Goal: Task Accomplishment & Management: Manage account settings

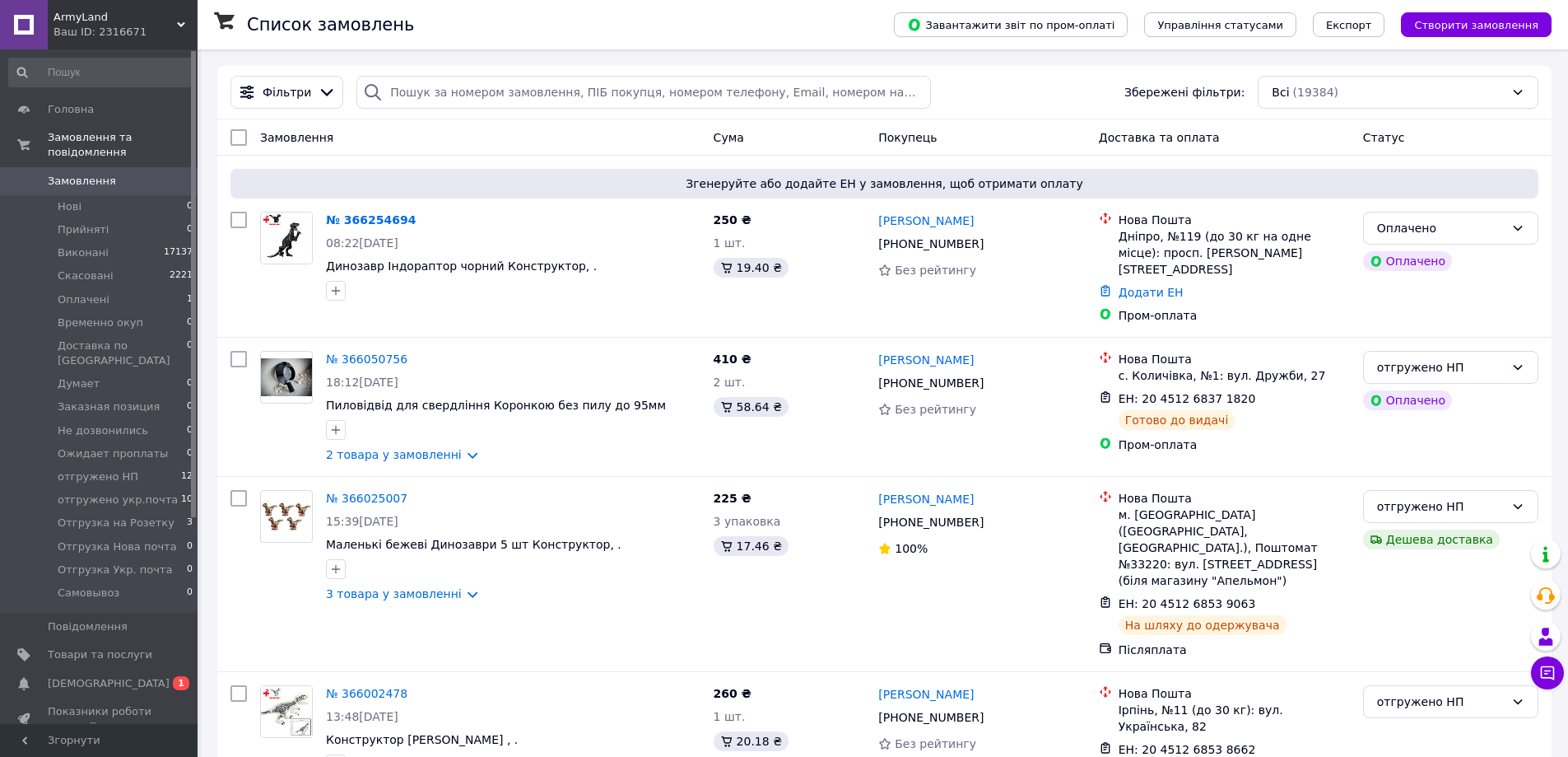
click at [82, 676] on span "[DEMOGRAPHIC_DATA]" at bounding box center [109, 683] width 122 height 15
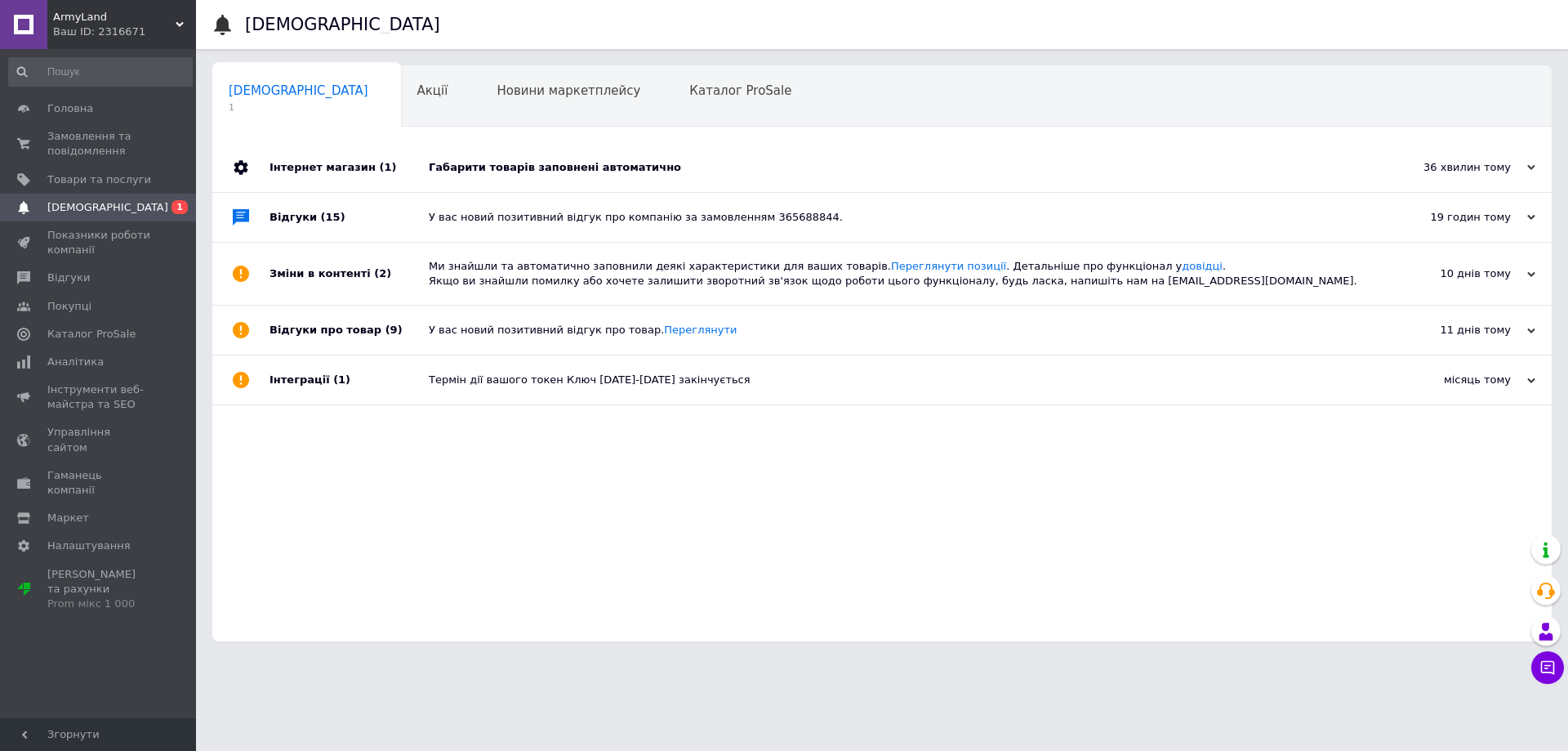
click at [510, 170] on div "Габарити товарів заповнені автоматично" at bounding box center [900, 167] width 943 height 15
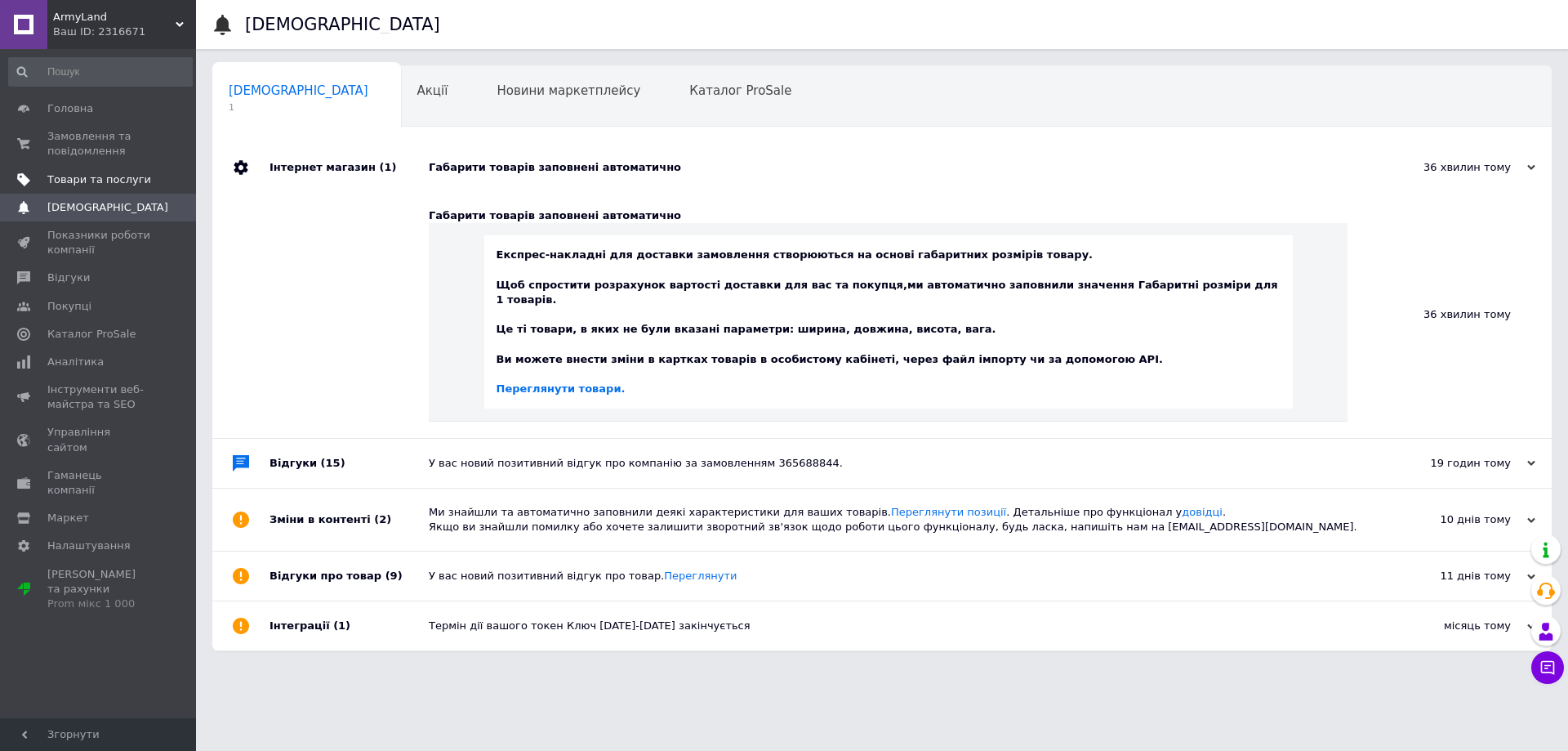
click at [109, 178] on span "Товари та послуги" at bounding box center [99, 180] width 104 height 15
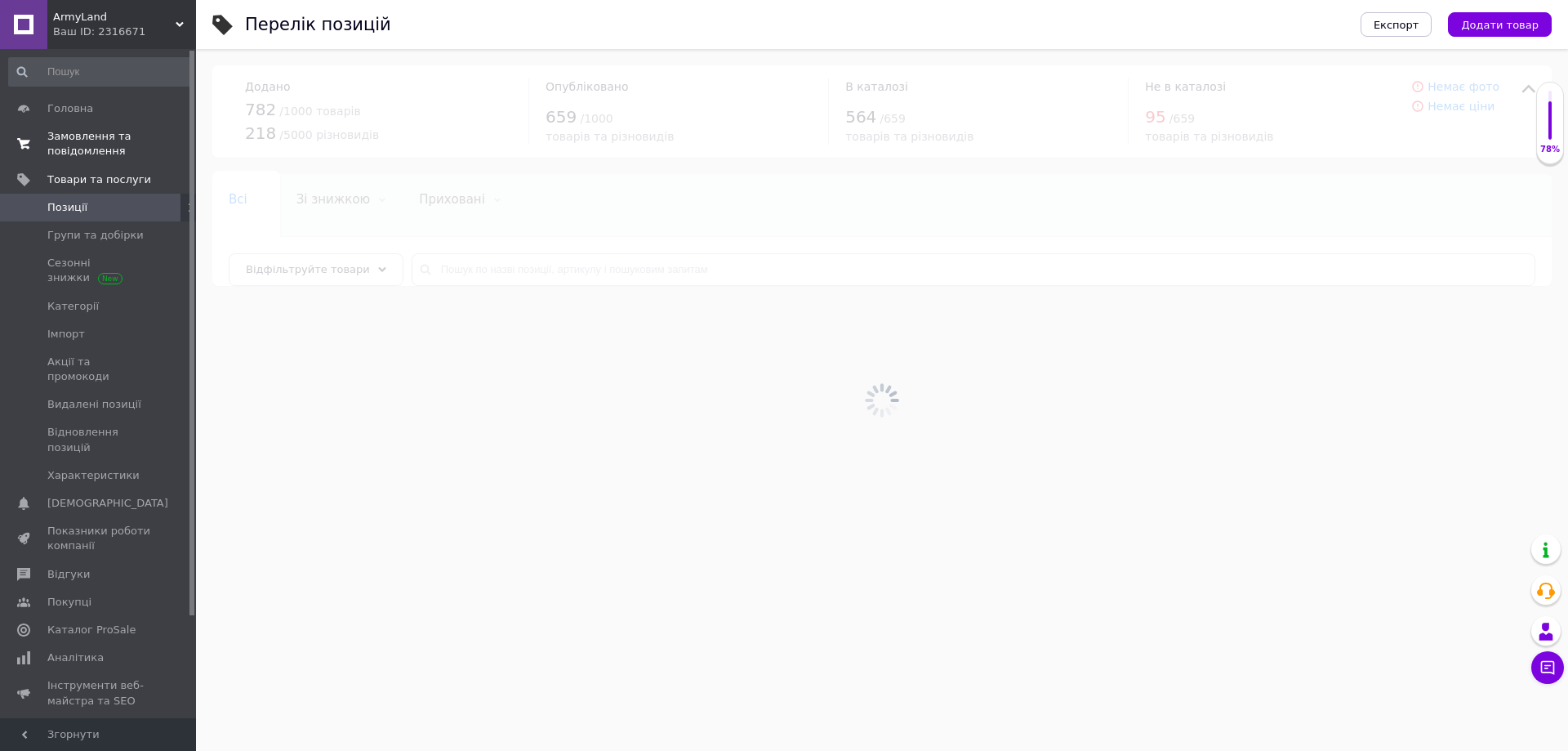
click at [104, 137] on span "Замовлення та повідомлення" at bounding box center [99, 144] width 104 height 30
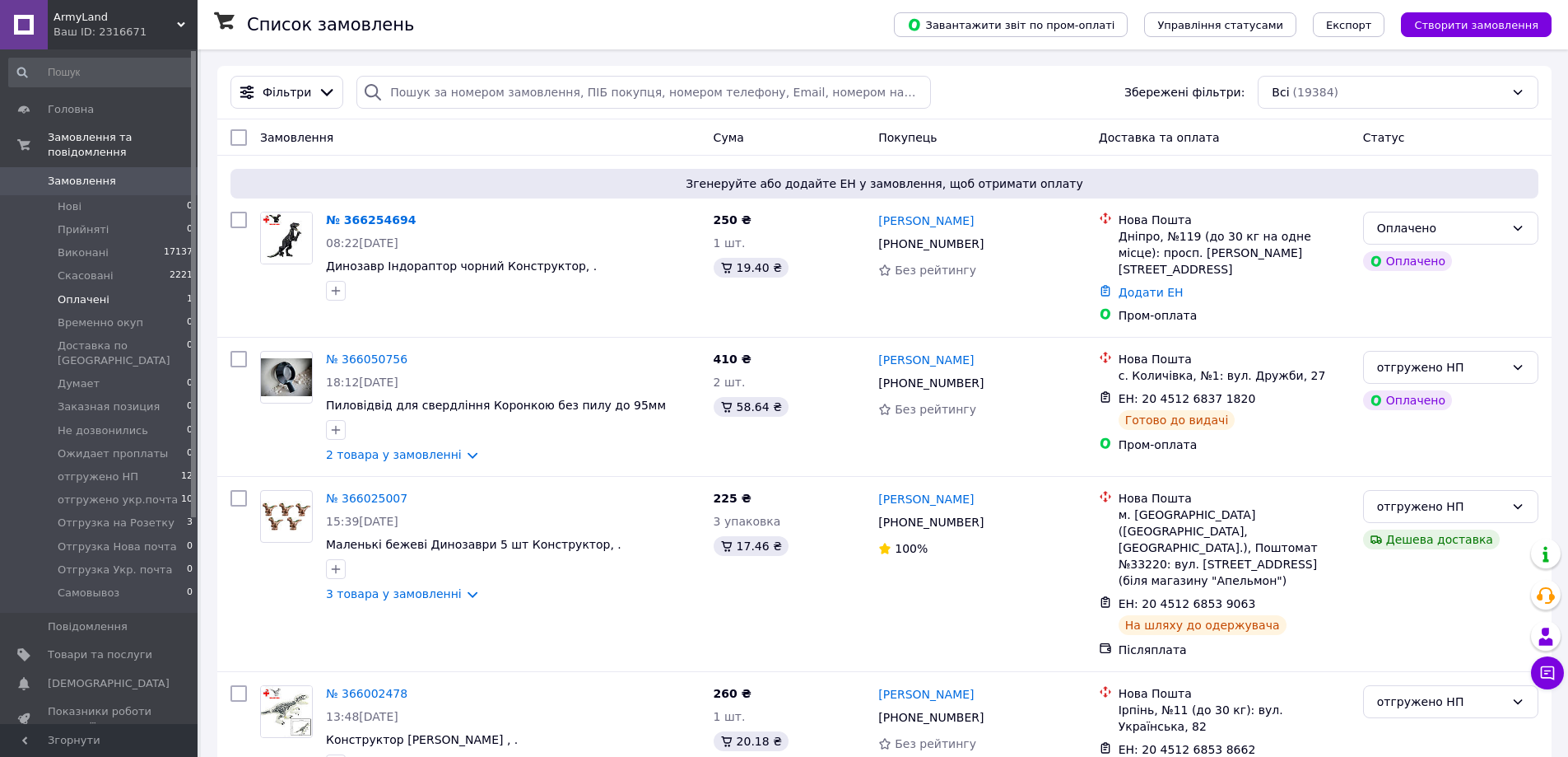
click at [94, 292] on span "Оплачені" at bounding box center [84, 299] width 52 height 15
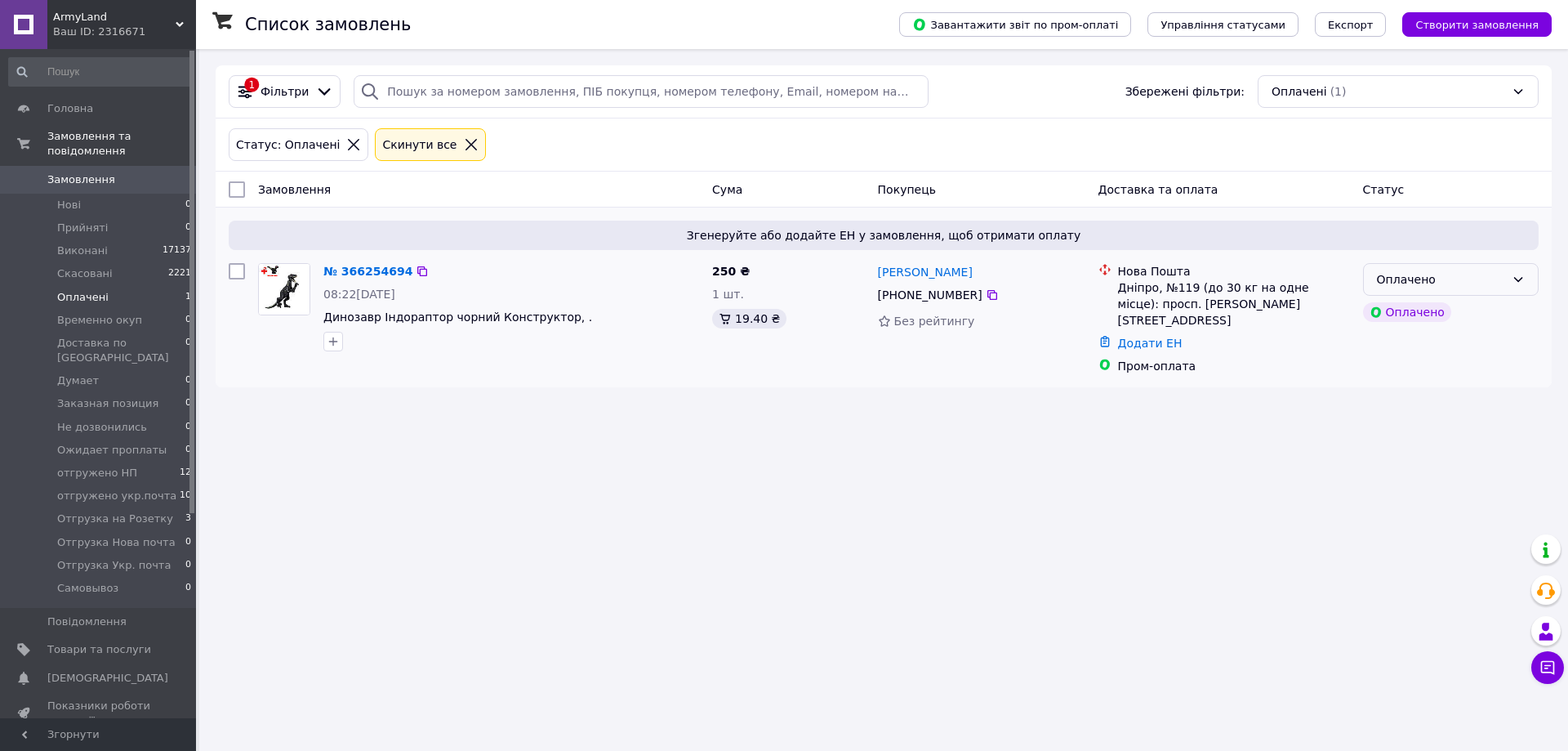
click at [1399, 277] on div "Оплачено" at bounding box center [1440, 280] width 128 height 18
click at [1428, 369] on li "Отгрузка Нова почта" at bounding box center [1450, 384] width 174 height 30
